Goal: Book appointment/travel/reservation

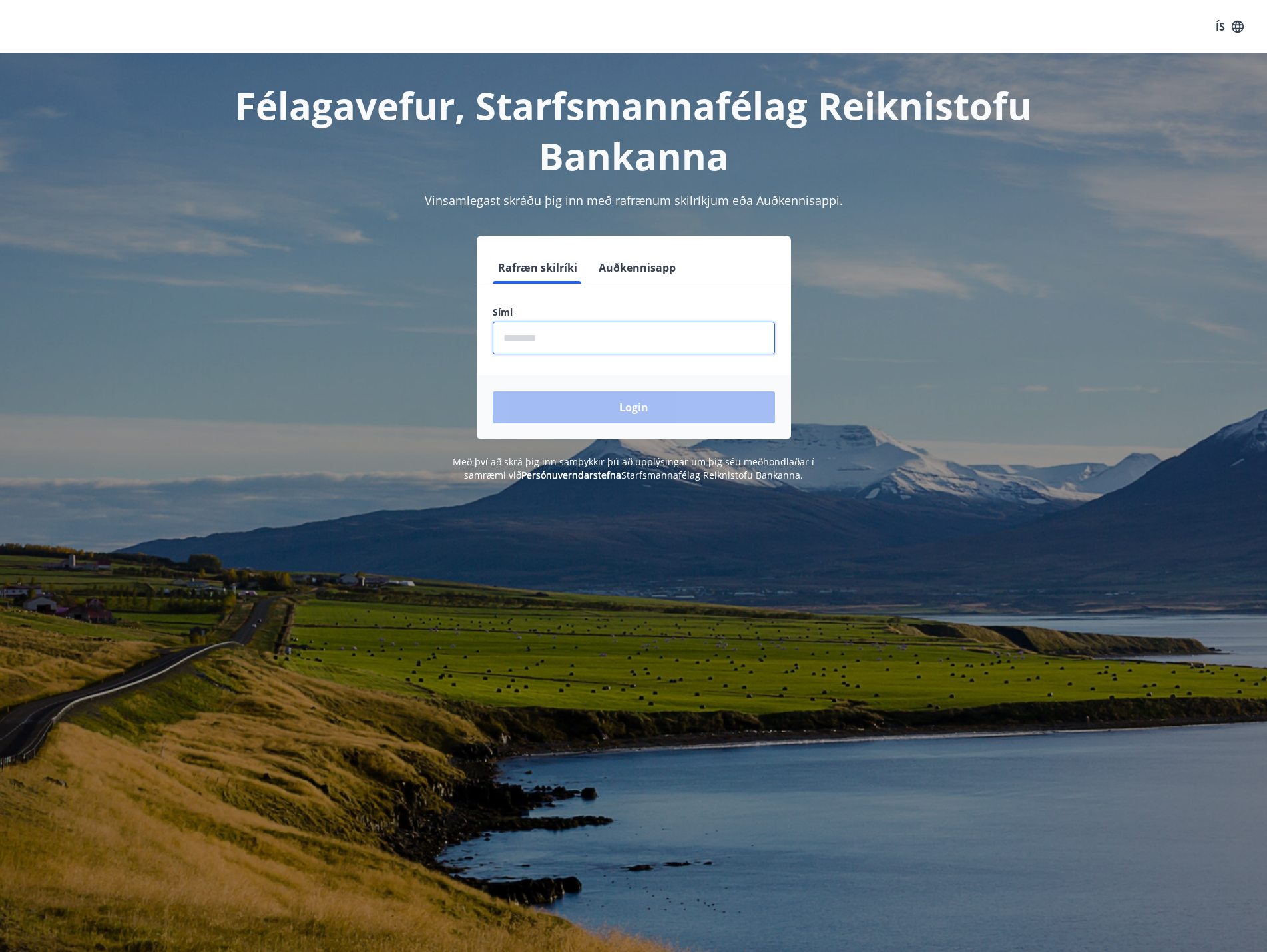
click at [561, 339] on input "phone" at bounding box center [634, 337] width 282 height 33
type input "********"
click at [493, 392] on button "Login" at bounding box center [634, 408] width 282 height 32
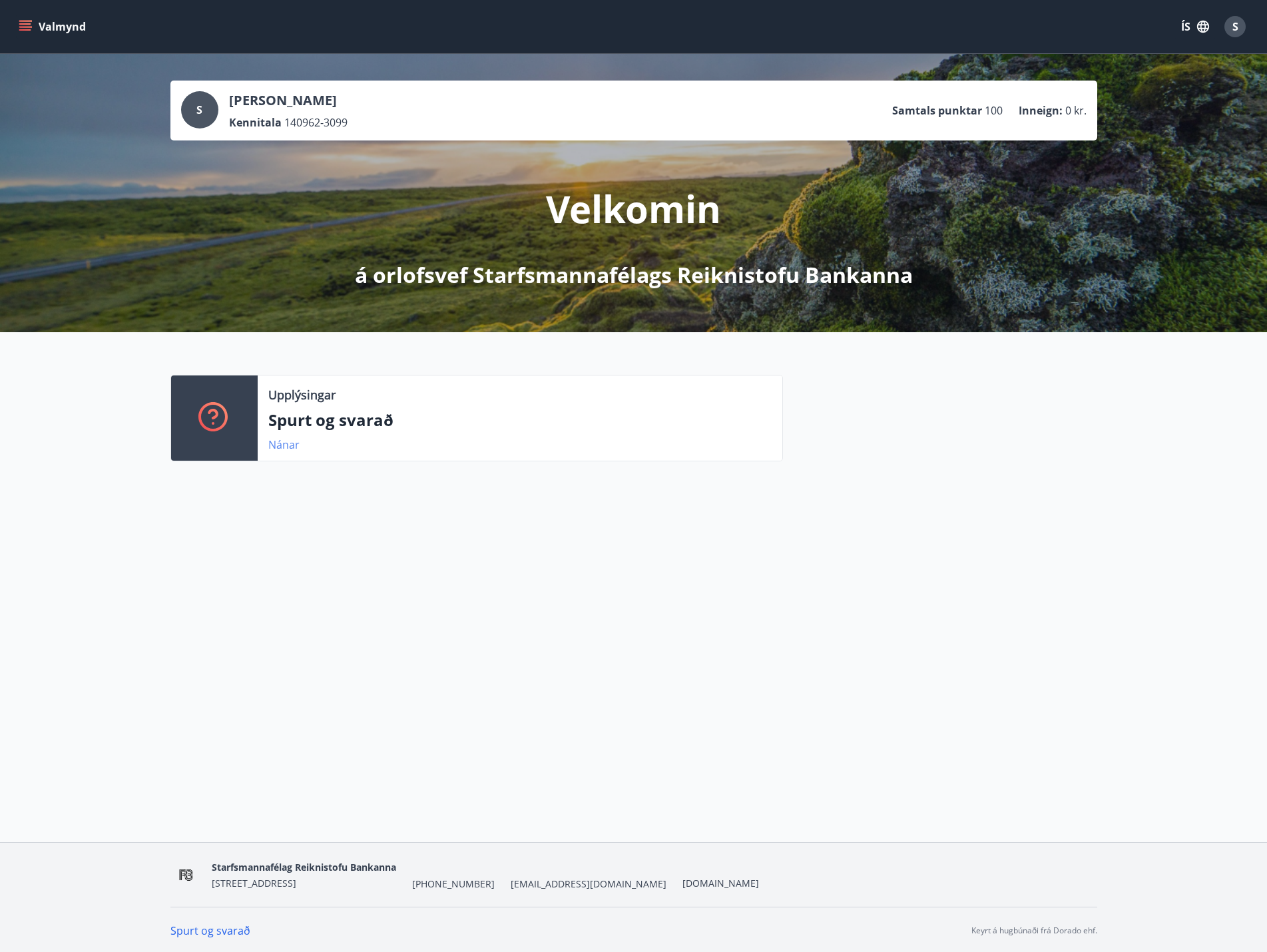
click at [281, 444] on link "Nánar" at bounding box center [283, 445] width 31 height 15
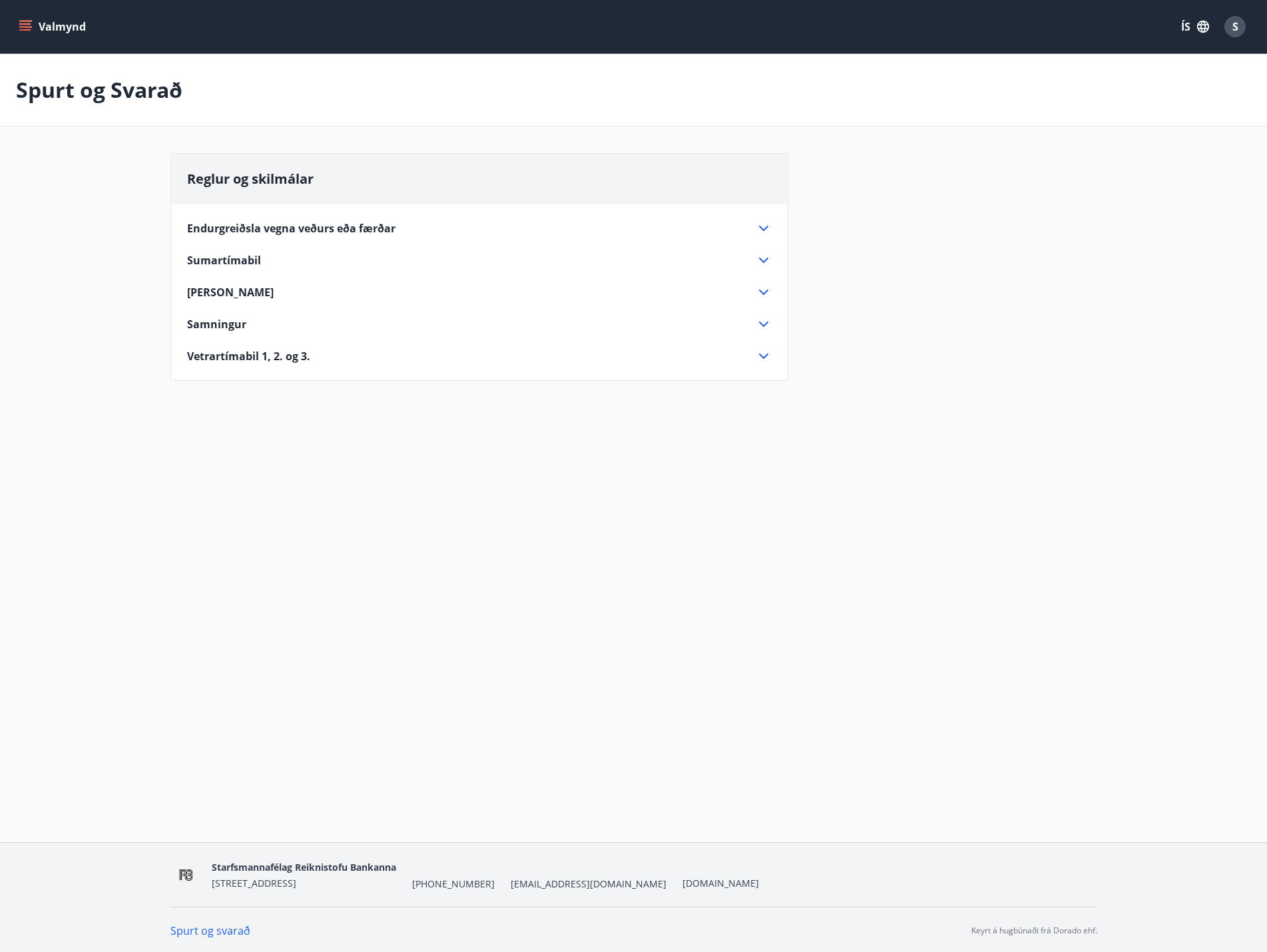
click at [761, 354] on icon at bounding box center [763, 356] width 16 height 16
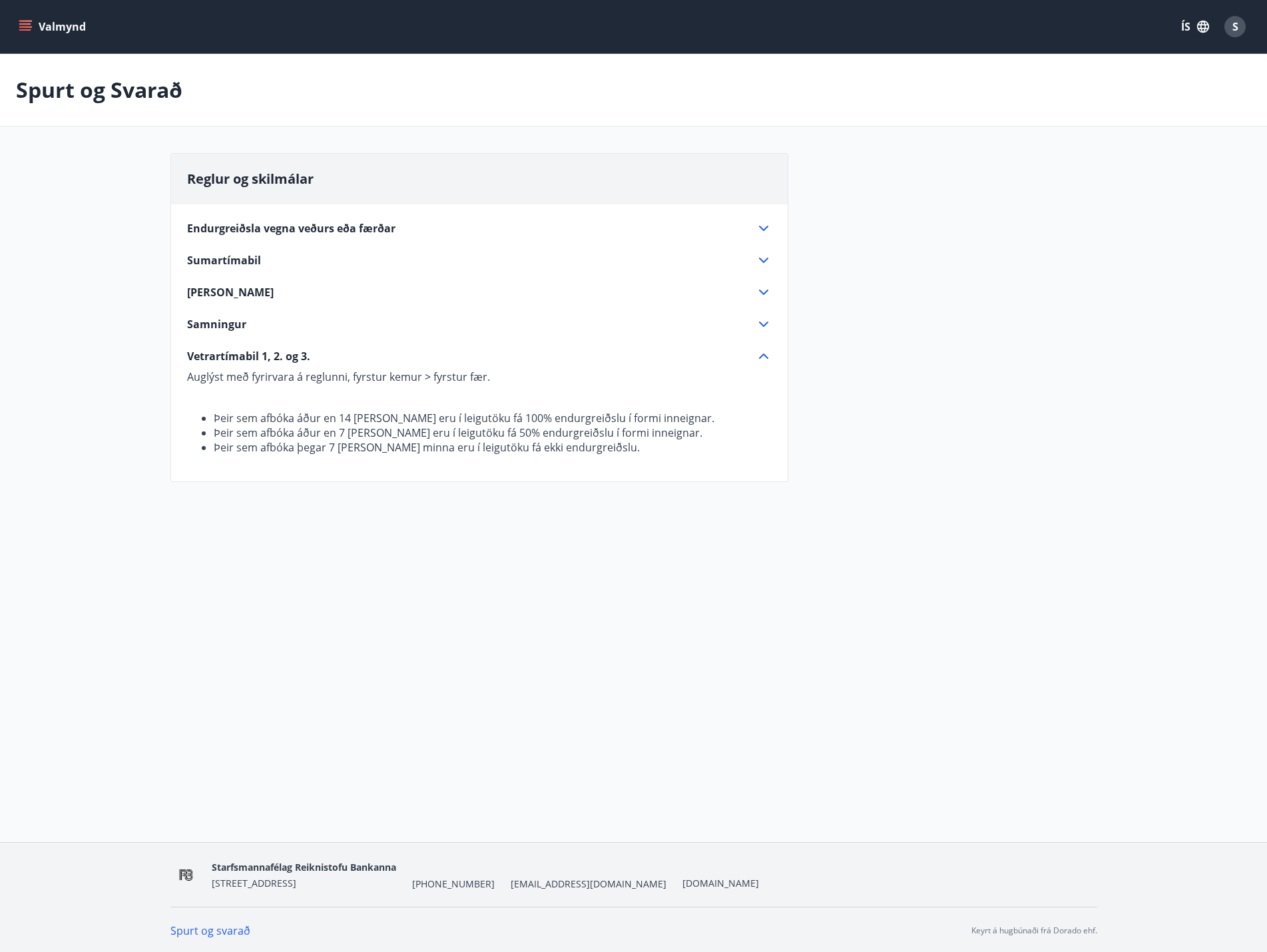
click at [766, 225] on icon at bounding box center [763, 228] width 16 height 16
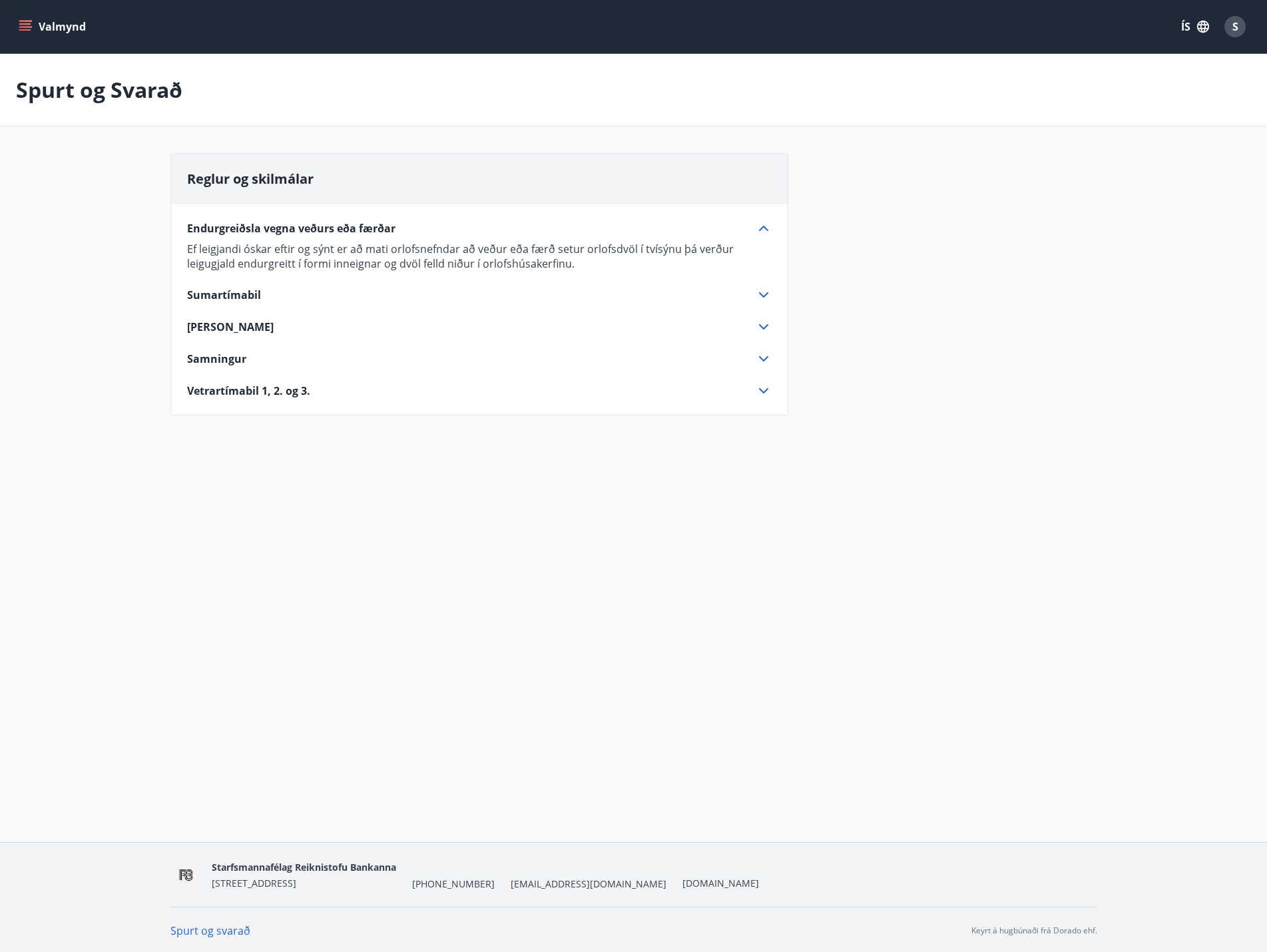
click at [765, 391] on icon at bounding box center [763, 391] width 9 height 5
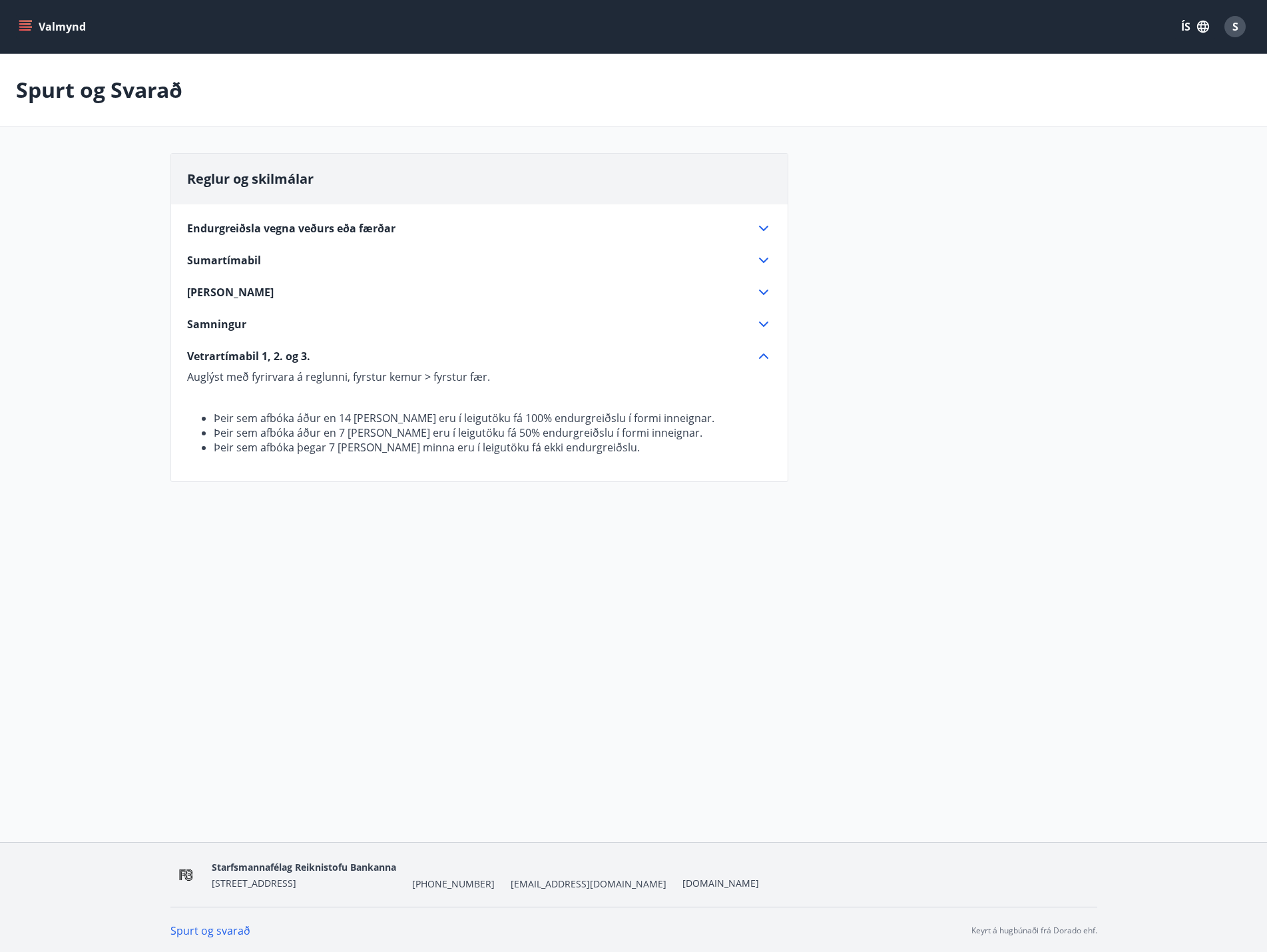
click at [230, 261] on span "Sumartímabil" at bounding box center [224, 261] width 73 height 15
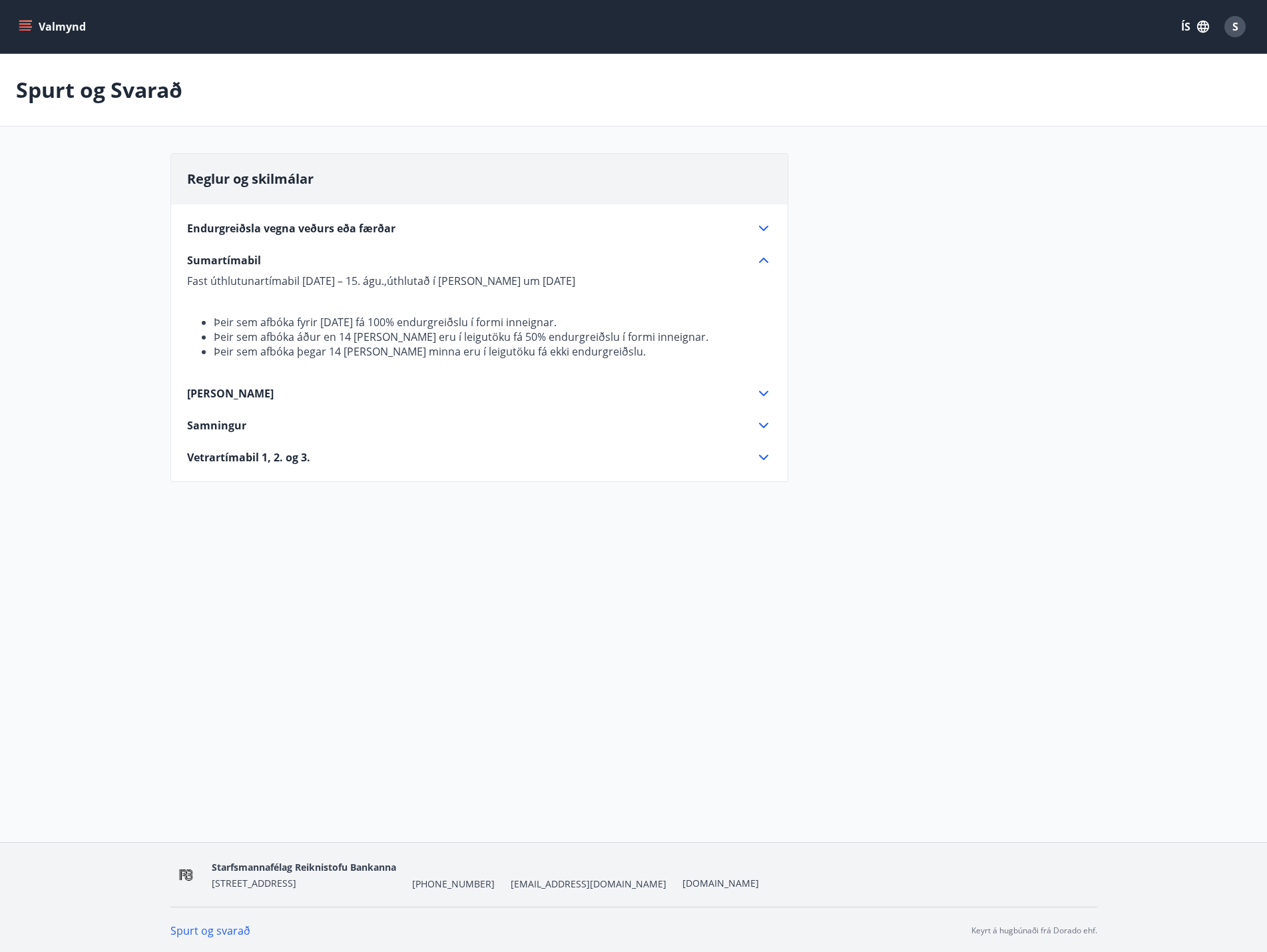
click at [209, 397] on span "[PERSON_NAME]" at bounding box center [231, 393] width 87 height 15
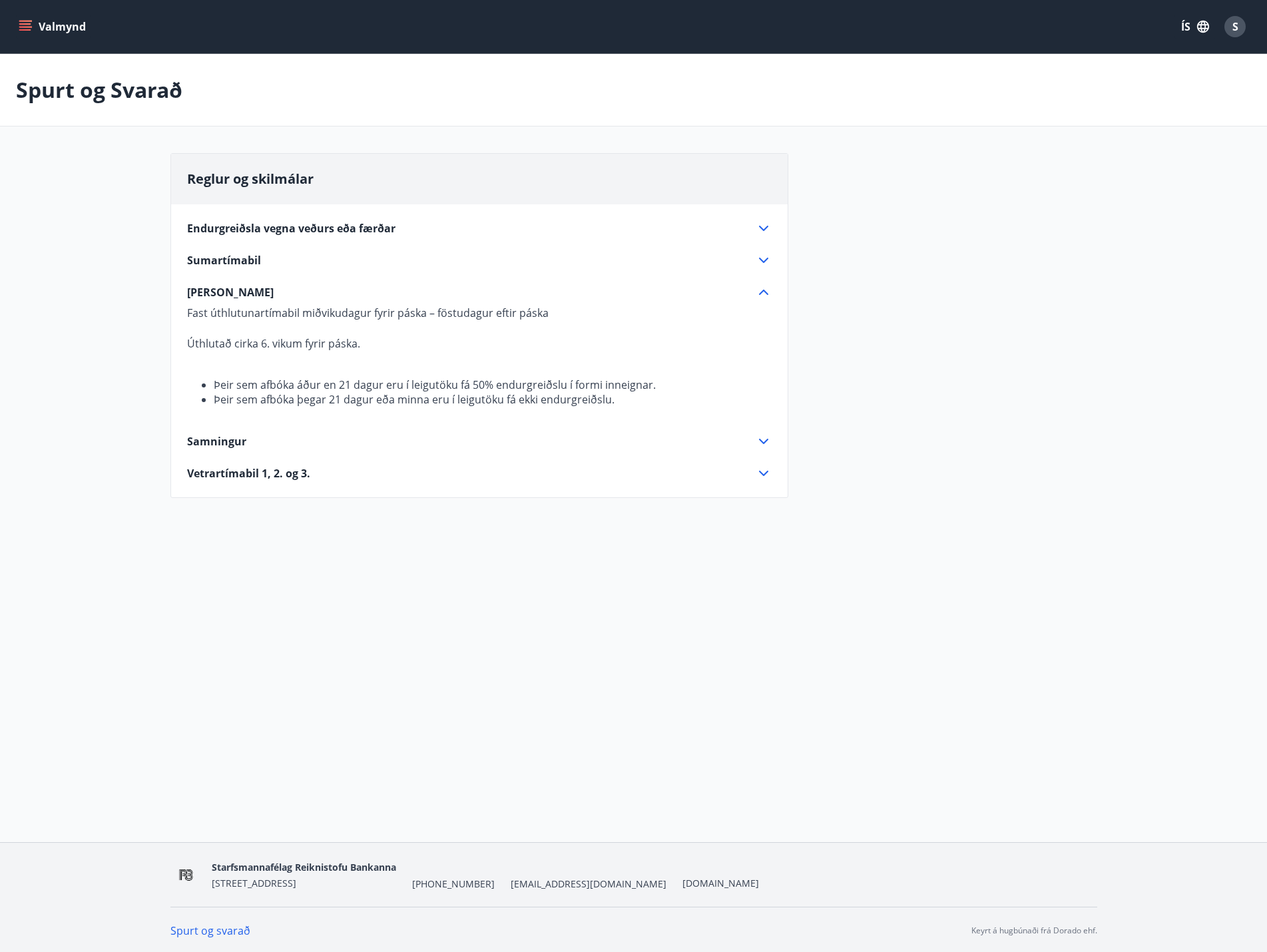
click at [225, 440] on span "Samningur" at bounding box center [216, 442] width 59 height 15
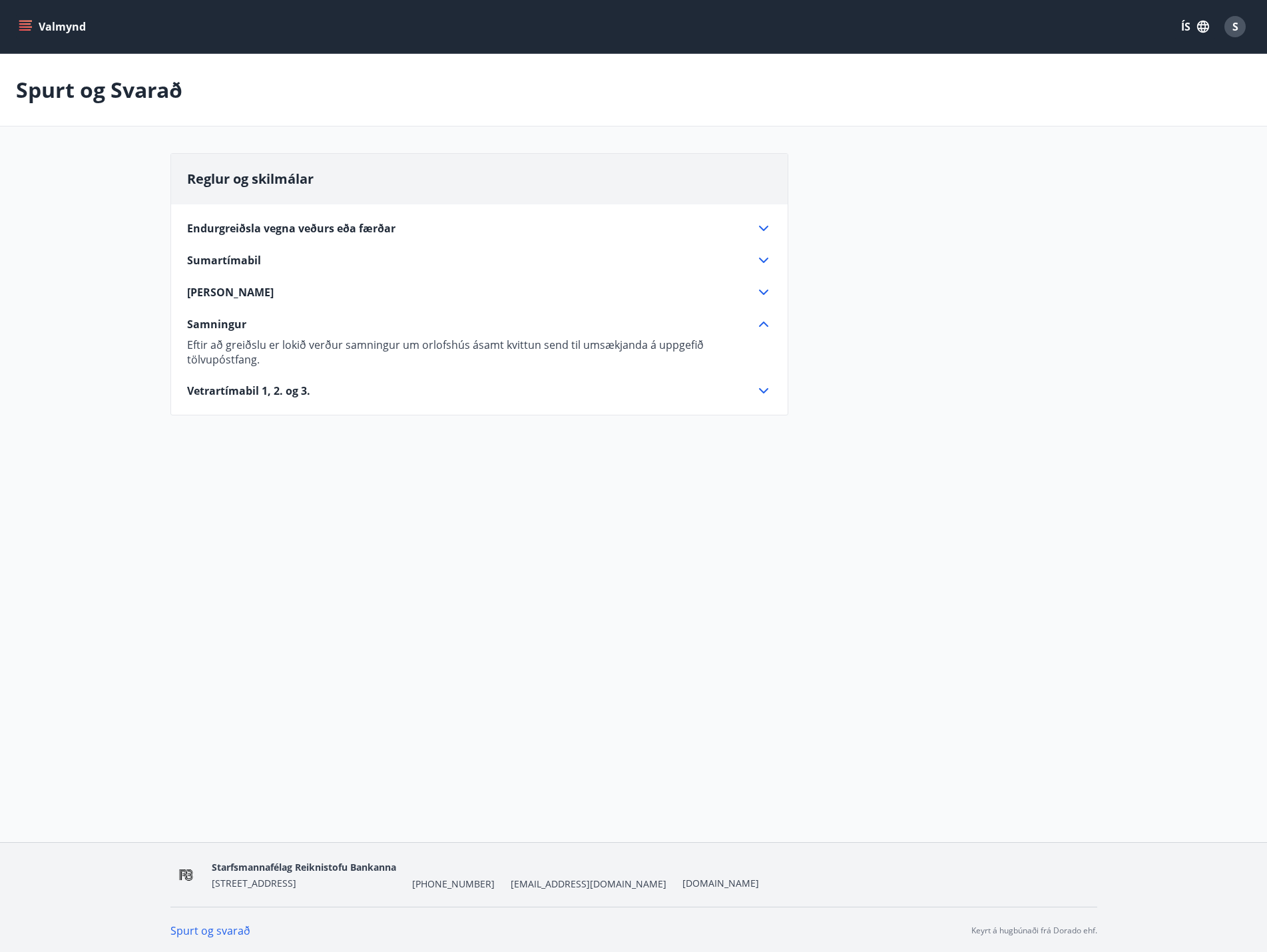
click at [241, 383] on span "Vetrartímabil 1, 2. og 3." at bounding box center [248, 391] width 123 height 15
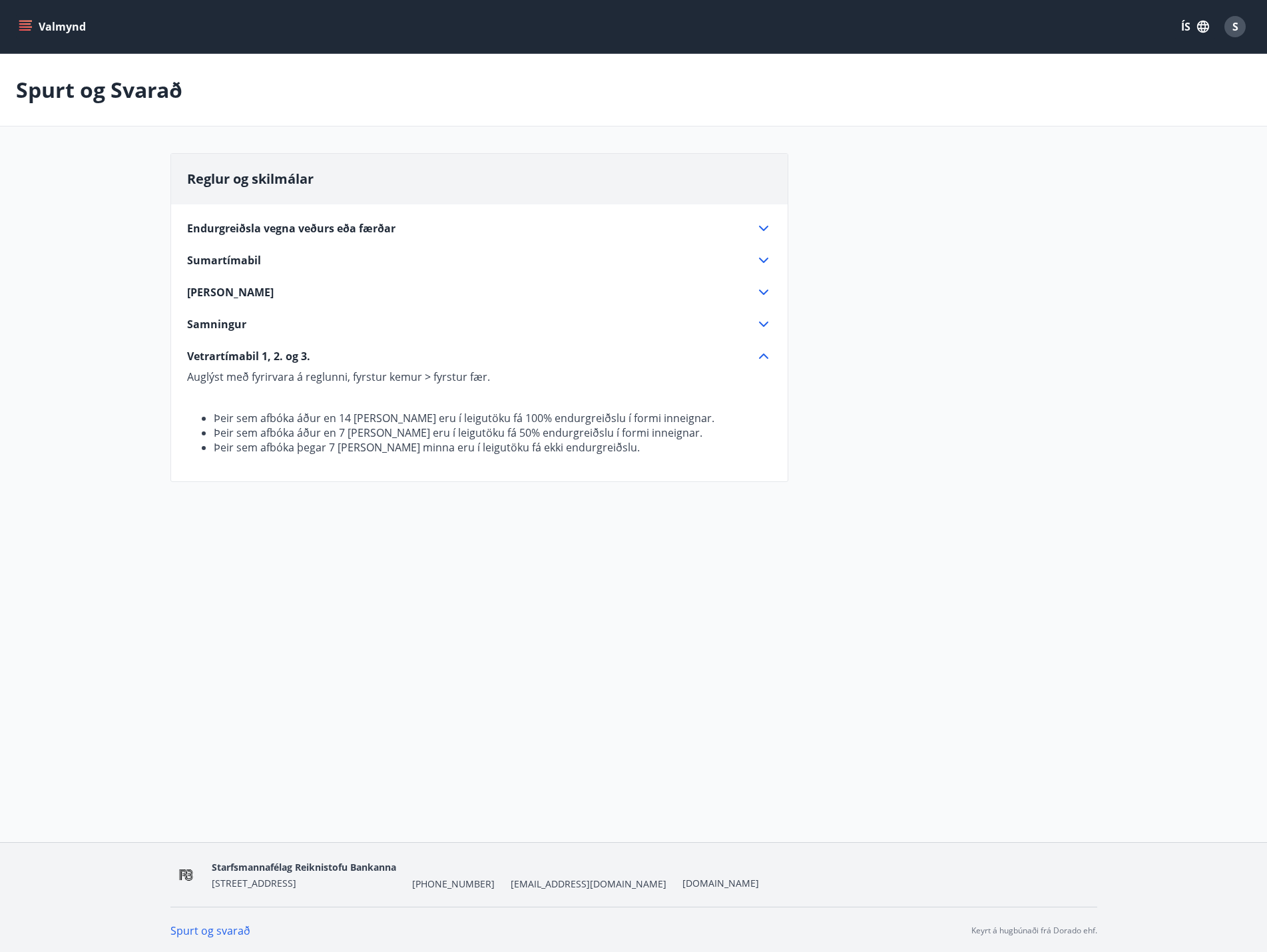
scroll to position [2, 0]
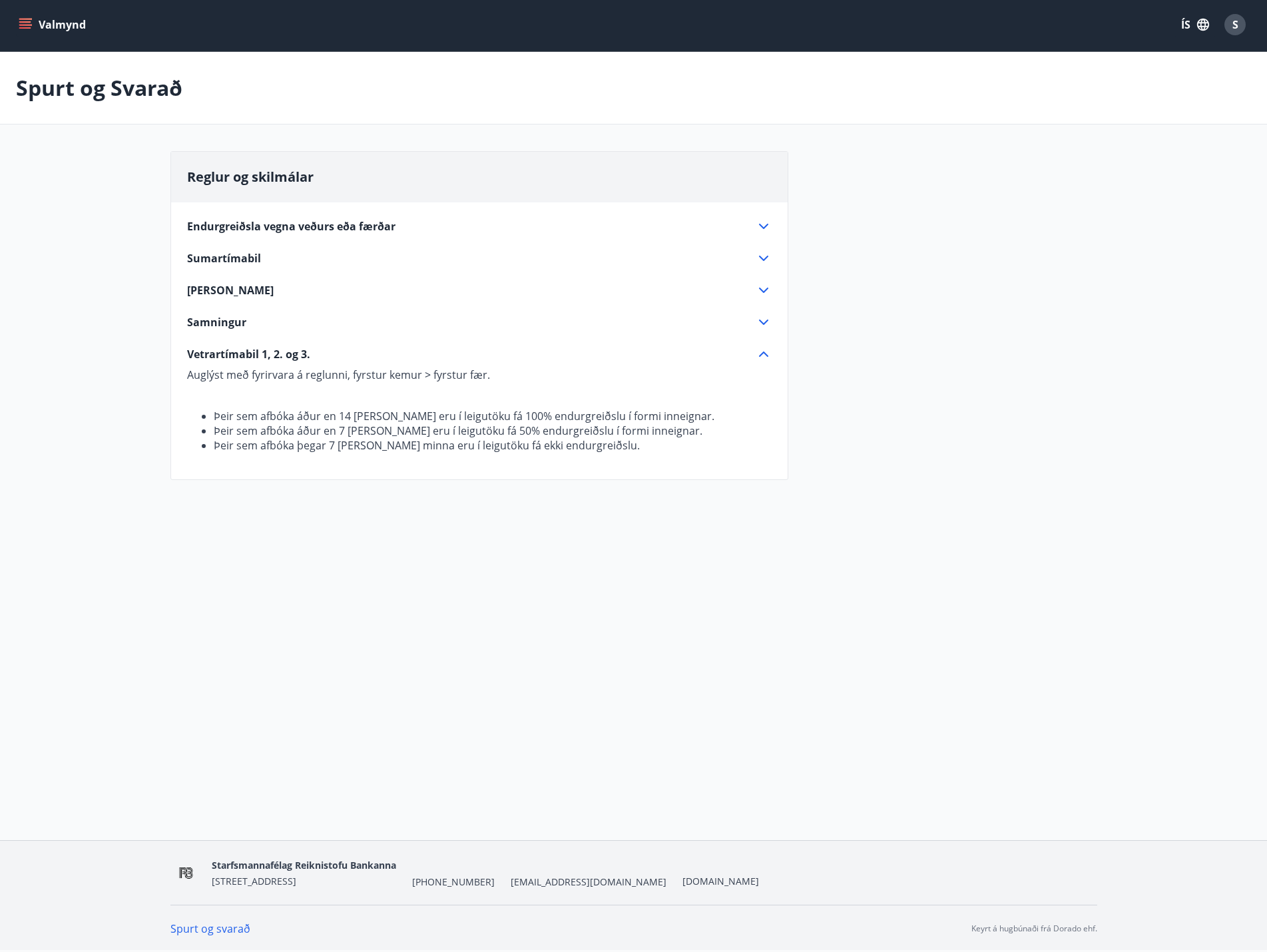
click at [26, 22] on icon "menu" at bounding box center [25, 23] width 12 height 2
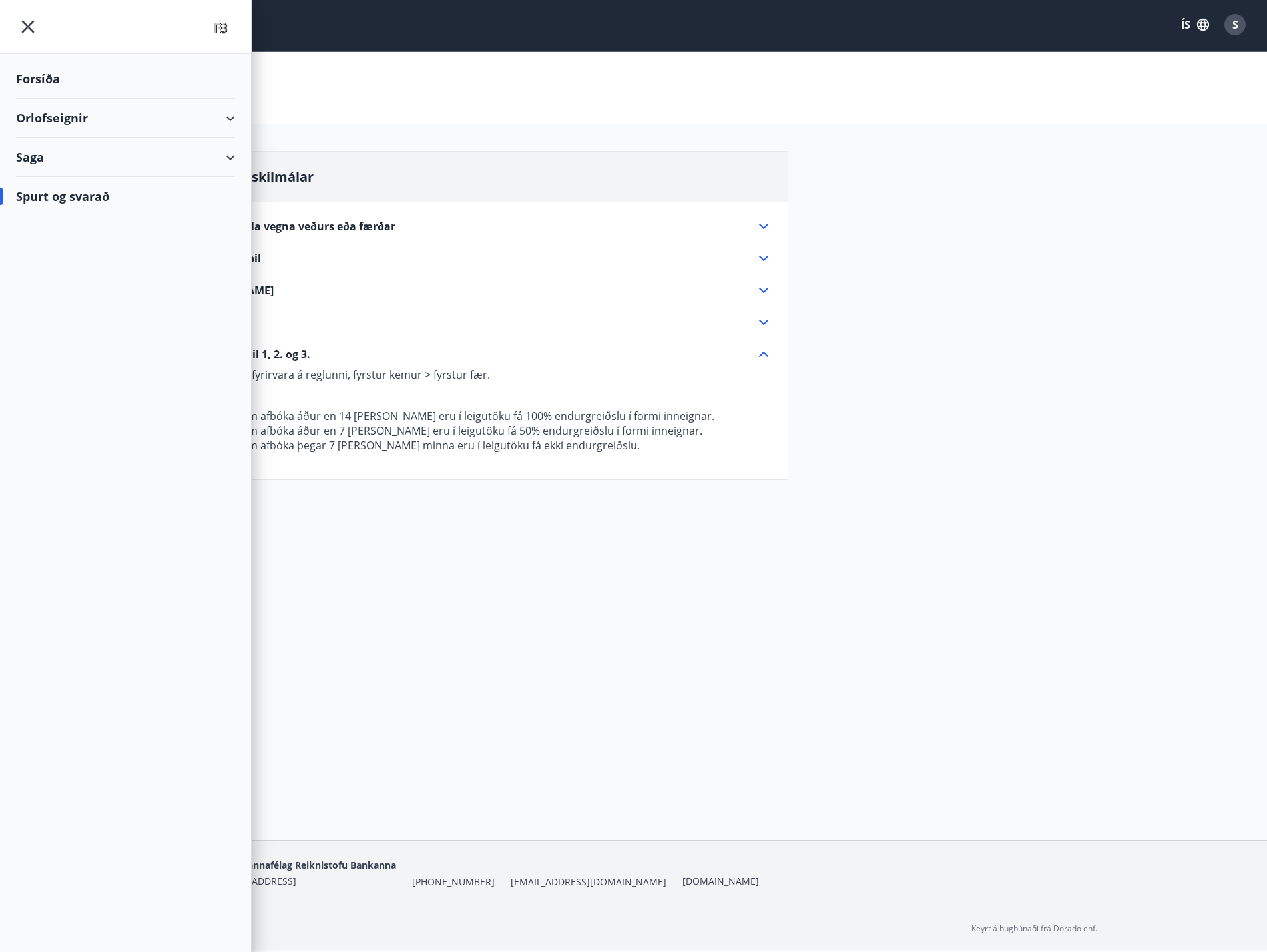
click at [39, 113] on div "Orlofseignir" at bounding box center [125, 118] width 219 height 39
click at [63, 179] on div "Bókunardagatal" at bounding box center [125, 179] width 198 height 28
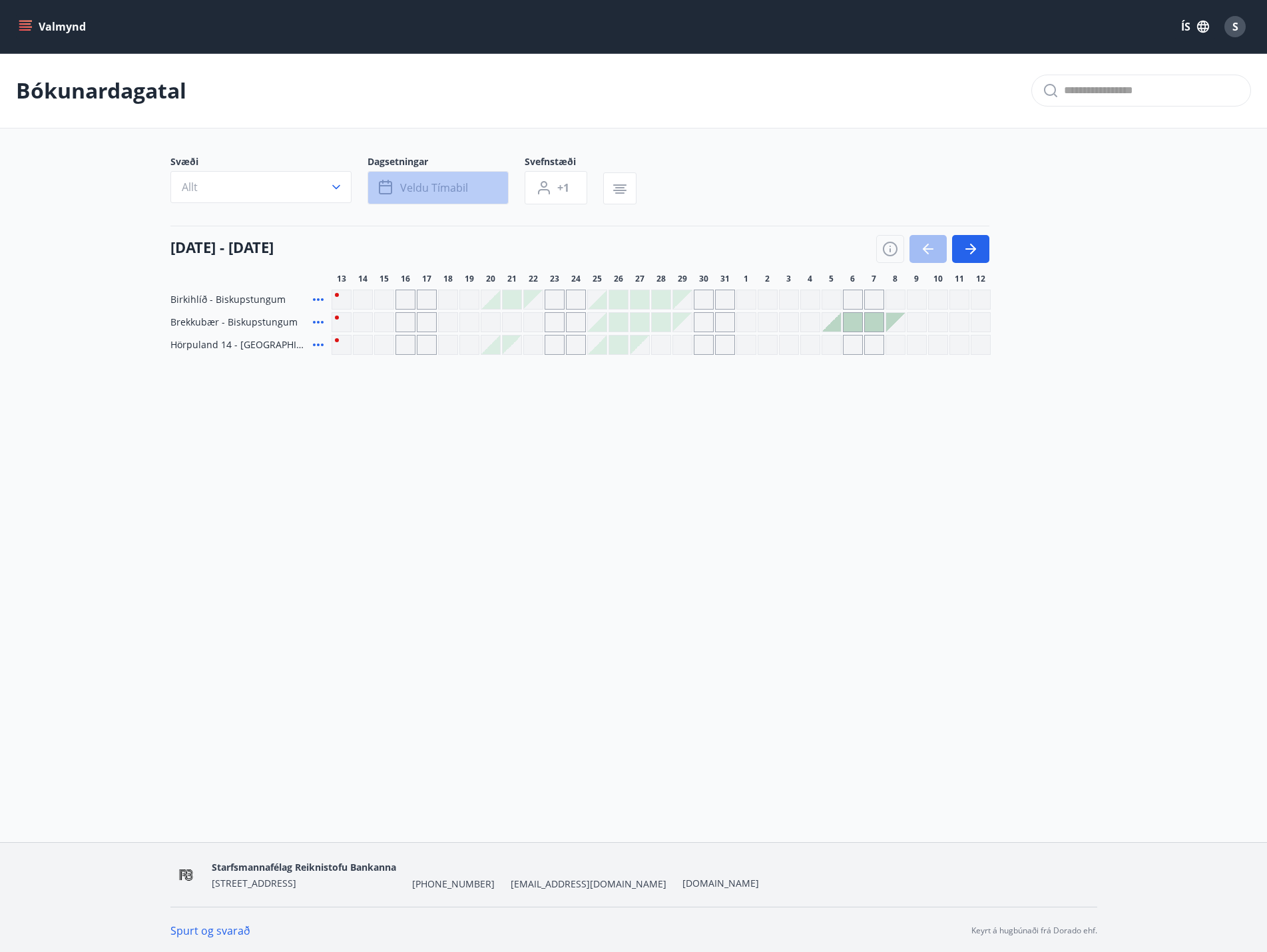
click at [454, 184] on span "Veldu tímabil" at bounding box center [433, 188] width 68 height 15
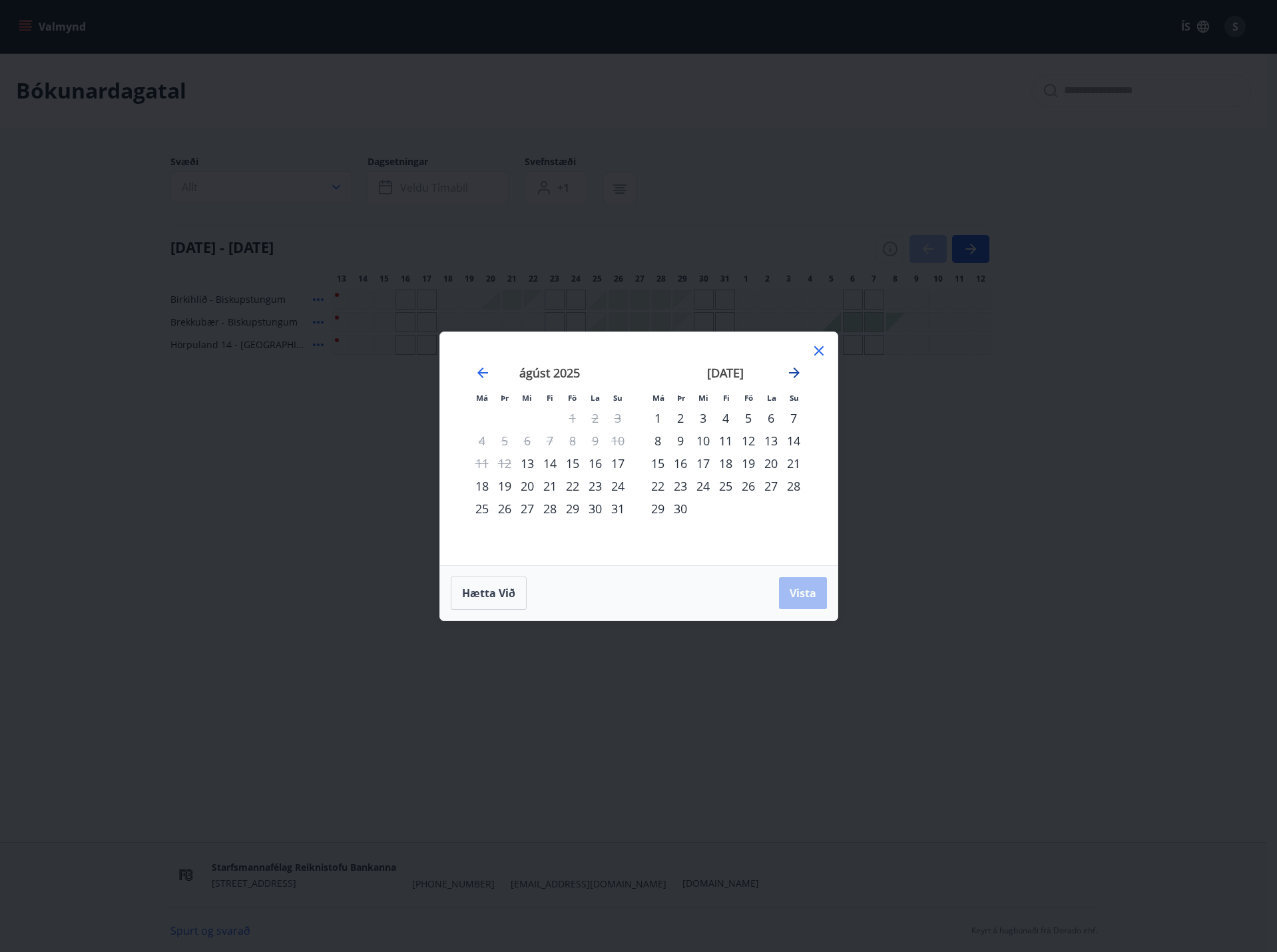
click at [793, 373] on icon "Move forward to switch to the next month." at bounding box center [793, 372] width 16 height 16
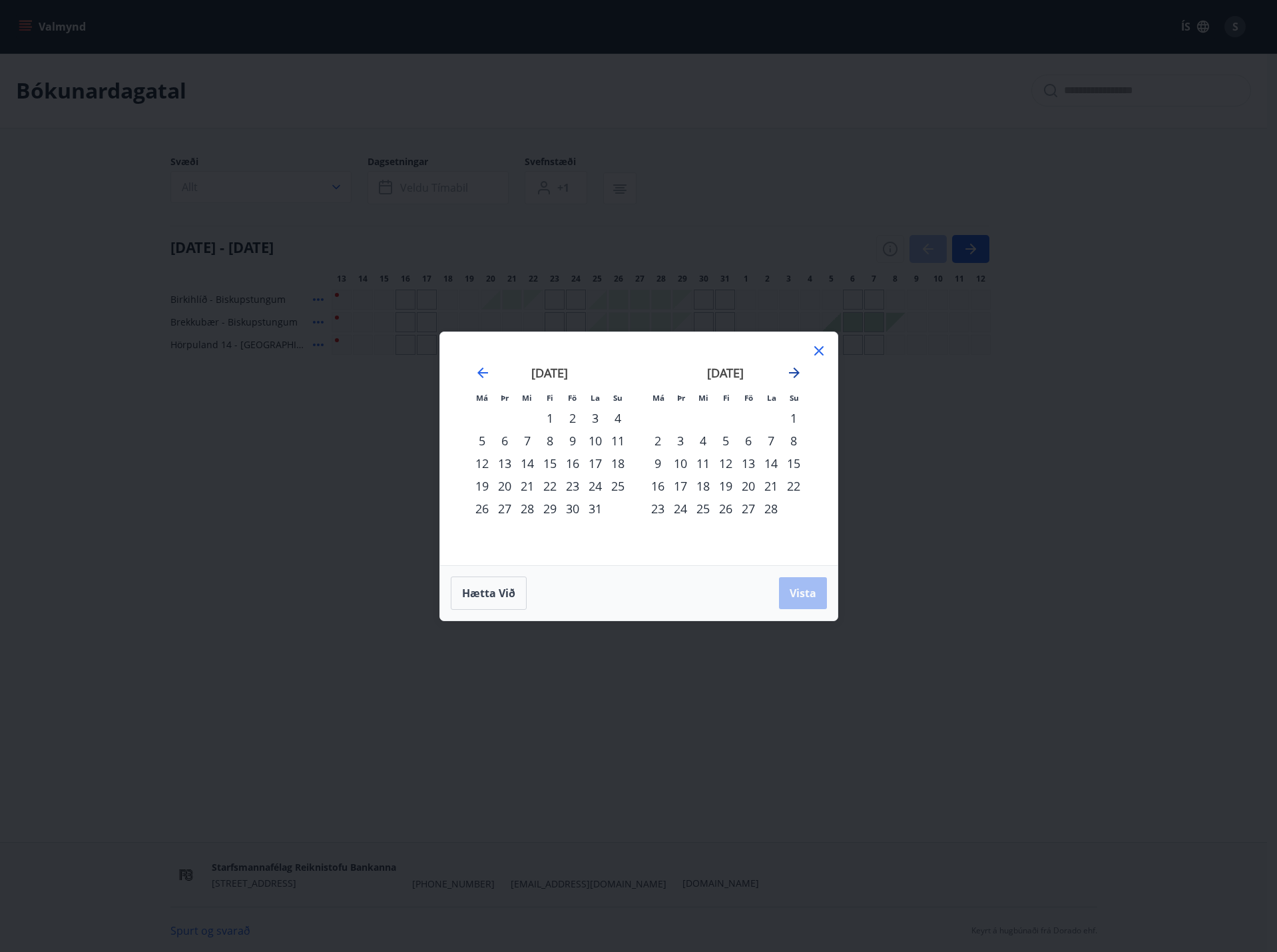
click at [793, 373] on icon "Move forward to switch to the next month." at bounding box center [793, 372] width 16 height 16
click at [746, 487] on div "20" at bounding box center [747, 485] width 23 height 23
click at [999, 546] on div "Má Þr Mi Fi Fö La Su Má Þr Mi Fi Fö La Su [DATE] 1 2 3 4 5 6 7 8 9 10 11 12 13 …" at bounding box center [638, 476] width 1277 height 952
click at [490, 592] on span "Hætta við" at bounding box center [489, 593] width 53 height 15
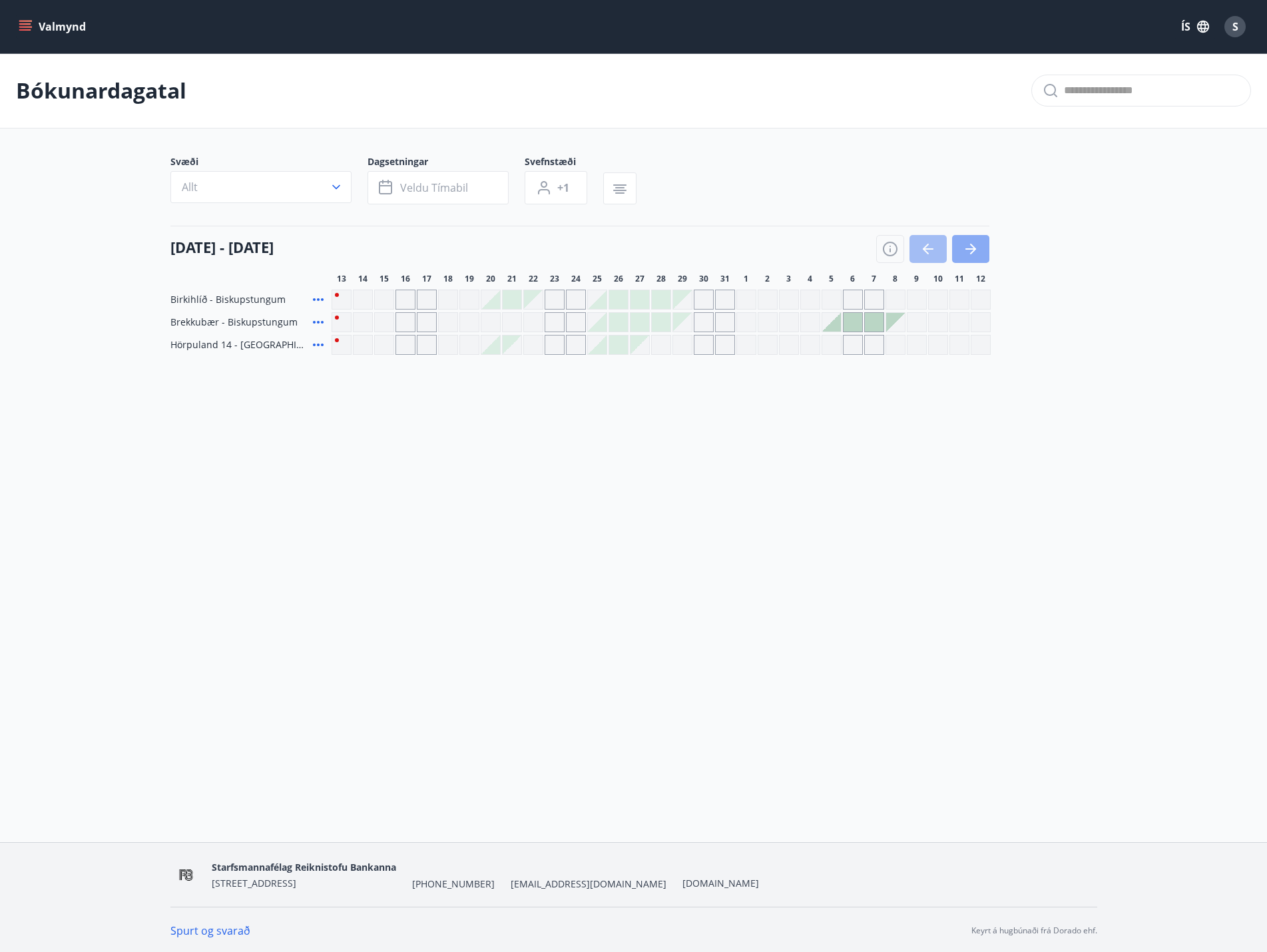
click at [976, 248] on icon "button" at bounding box center [971, 249] width 16 height 16
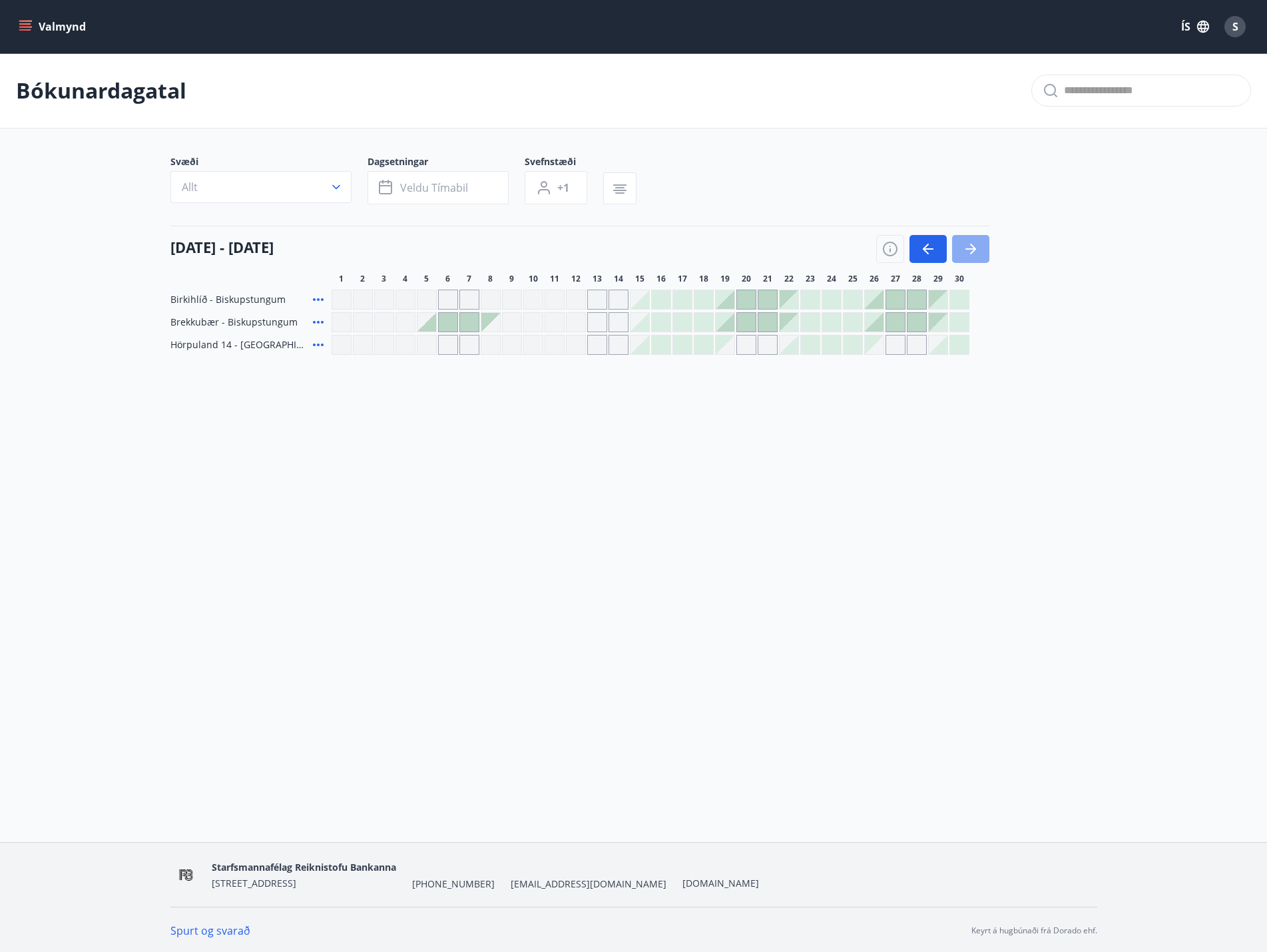
click at [976, 248] on icon "button" at bounding box center [971, 249] width 16 height 16
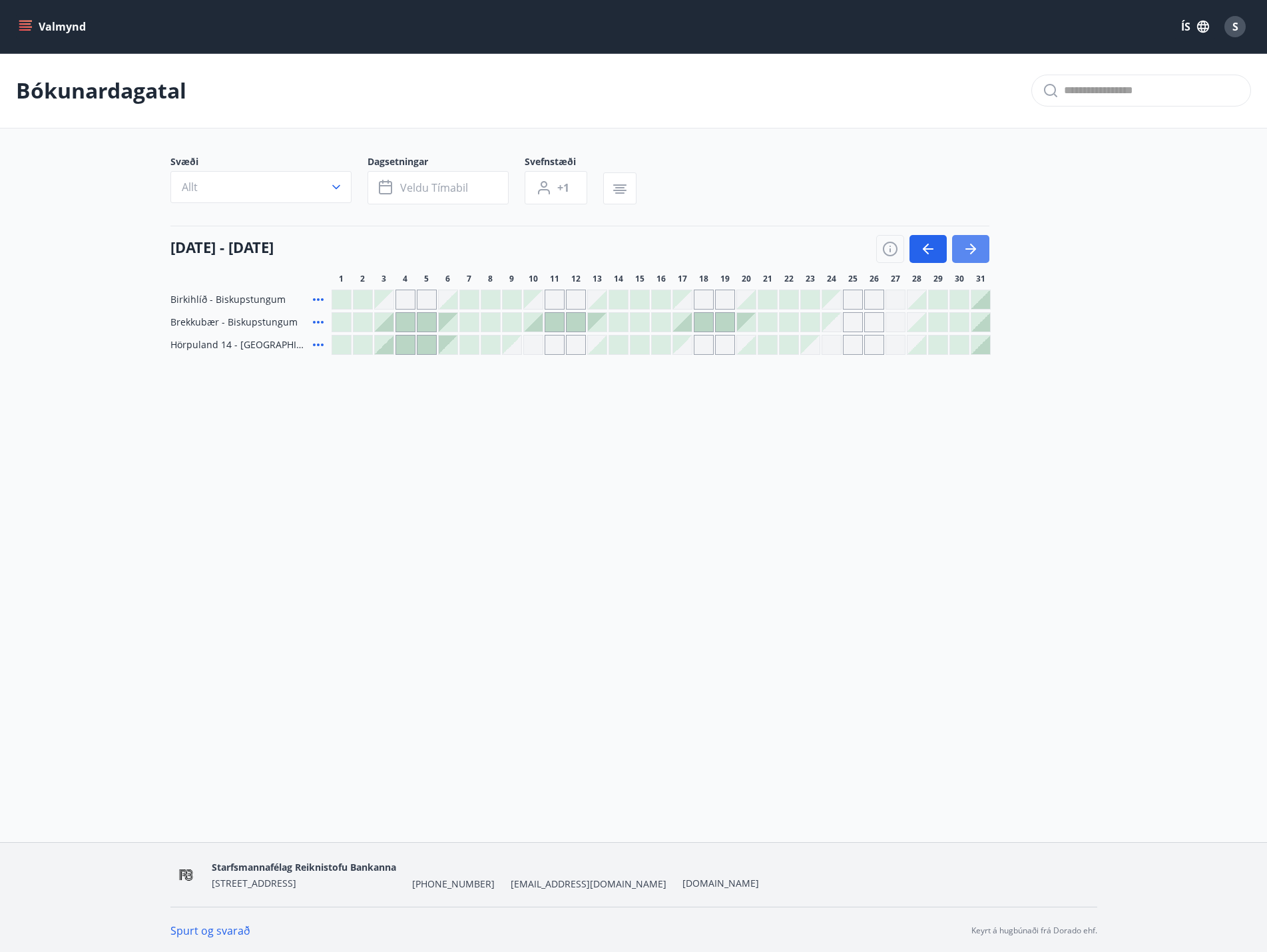
click at [976, 248] on icon "button" at bounding box center [971, 249] width 16 height 16
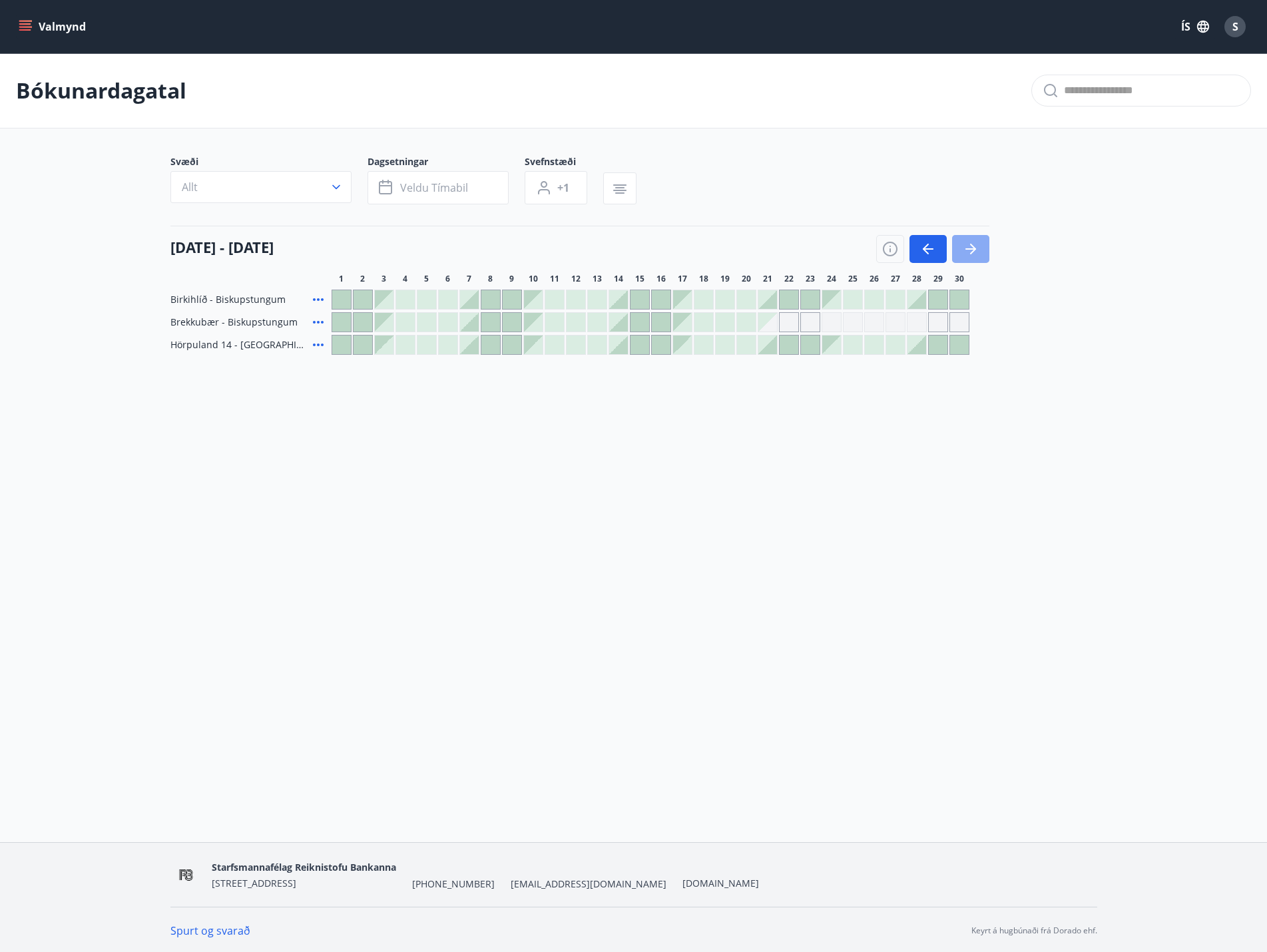
click at [976, 248] on icon "button" at bounding box center [971, 249] width 16 height 16
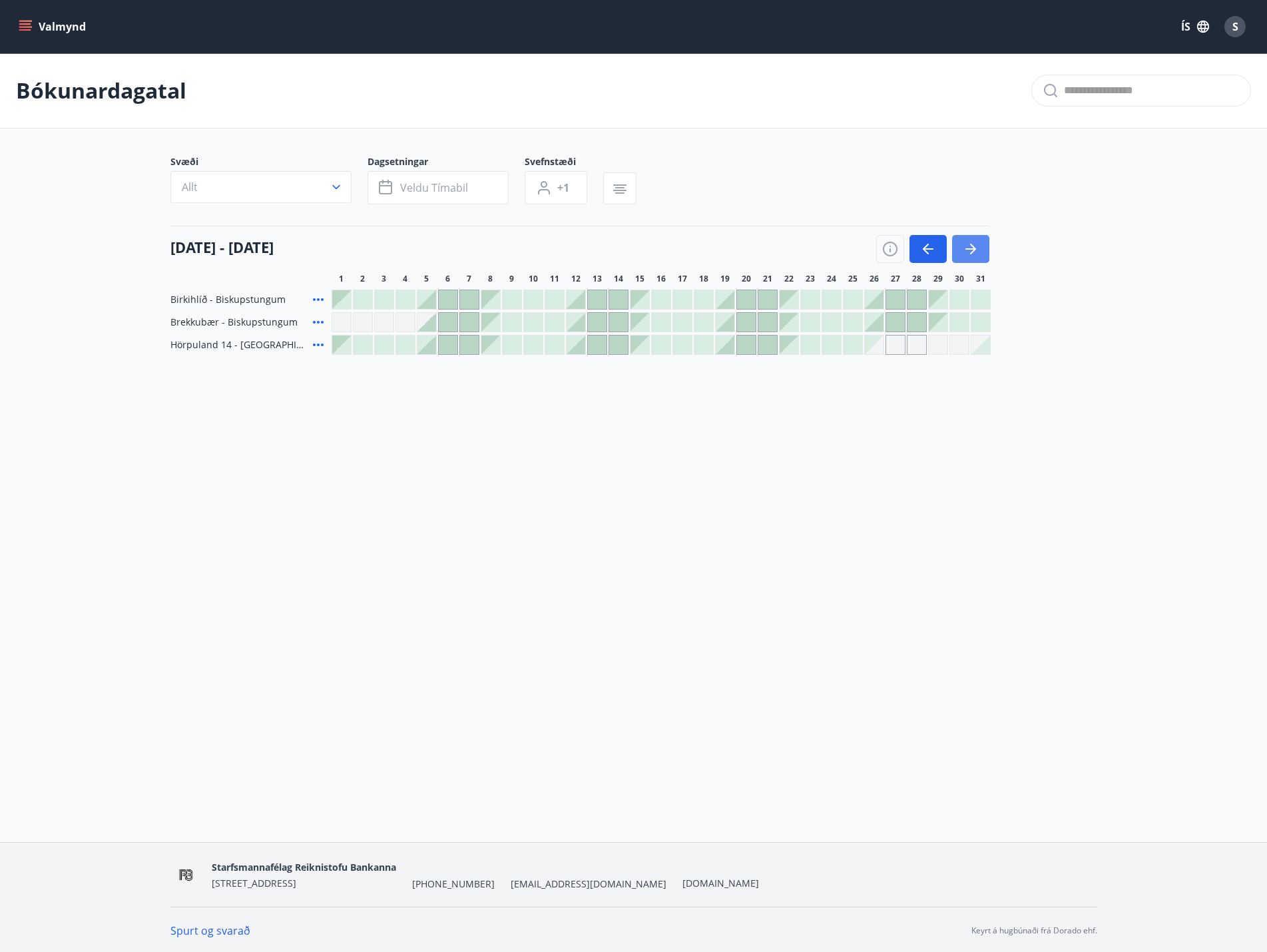
click at [976, 248] on icon "button" at bounding box center [971, 249] width 16 height 16
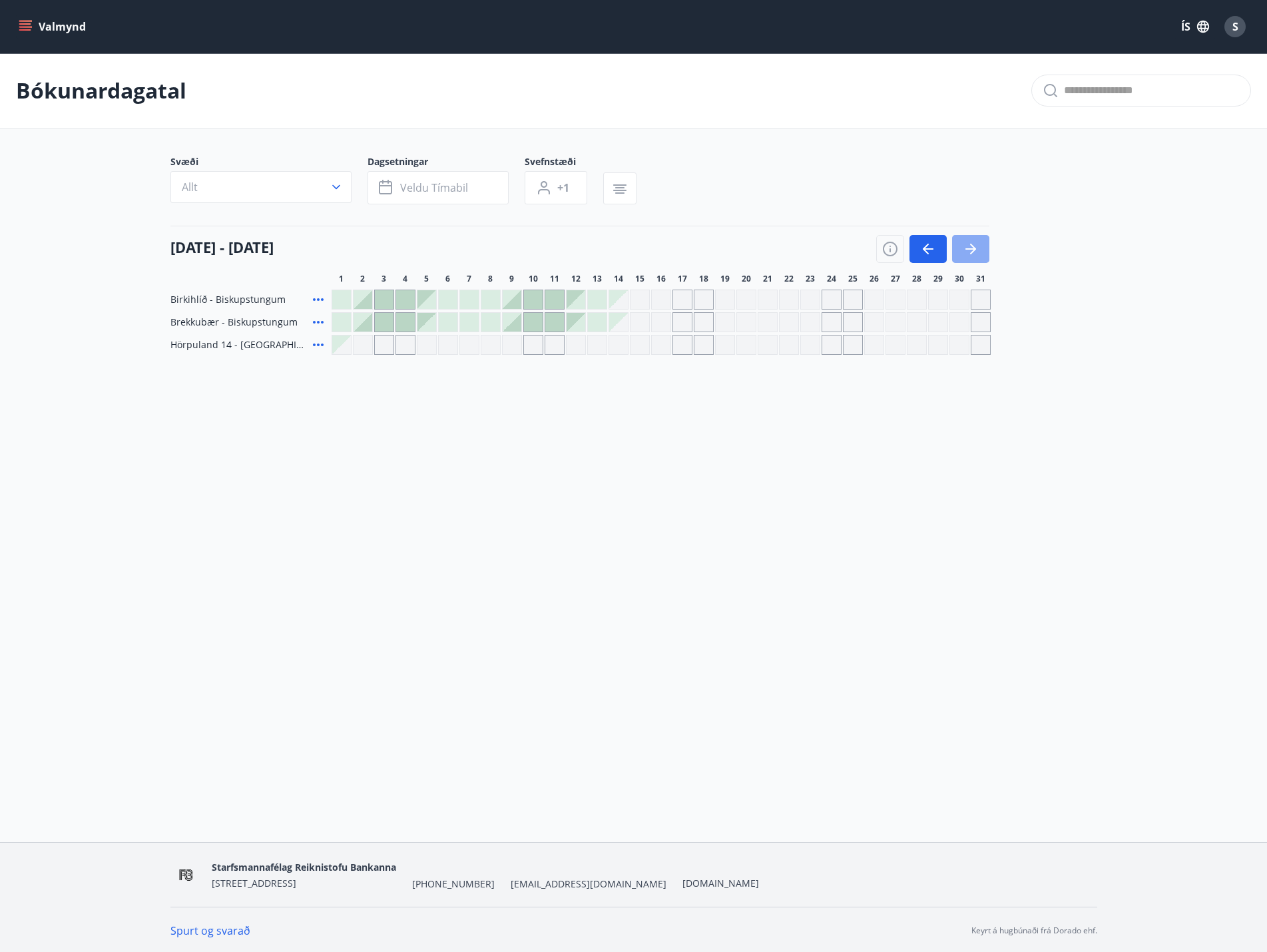
click at [976, 248] on icon "button" at bounding box center [971, 249] width 16 height 16
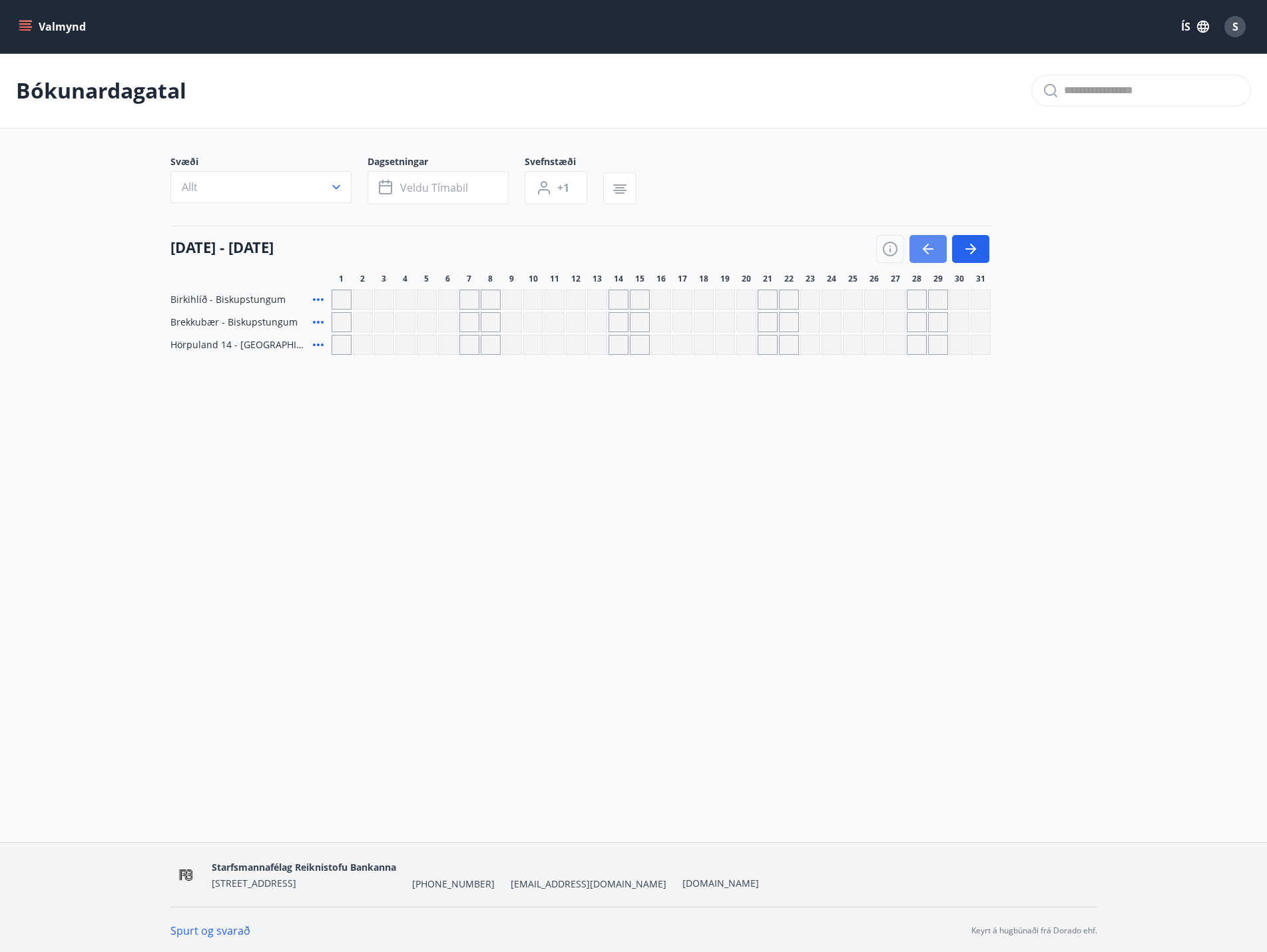
click at [926, 246] on icon "button" at bounding box center [925, 249] width 6 height 11
click at [972, 250] on icon "button" at bounding box center [971, 249] width 11 height 2
click at [935, 251] on icon "button" at bounding box center [928, 249] width 16 height 16
